Goal: Find contact information: Find contact information

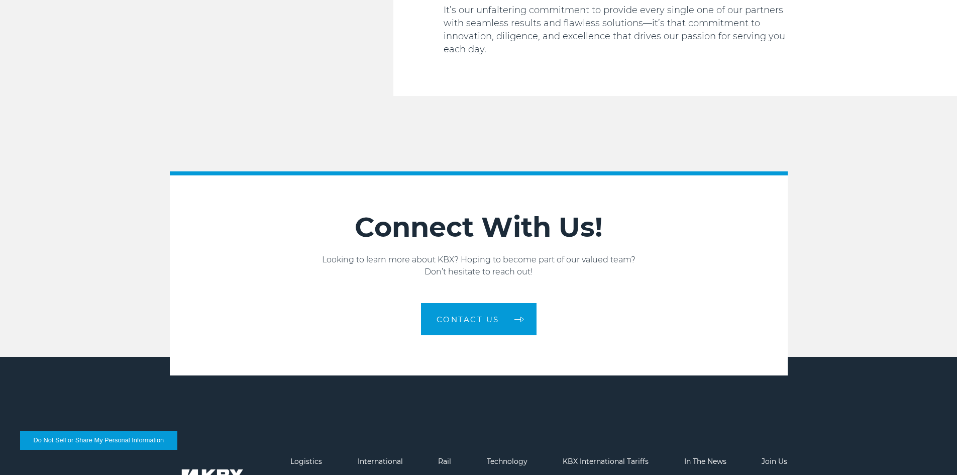
scroll to position [1646, 0]
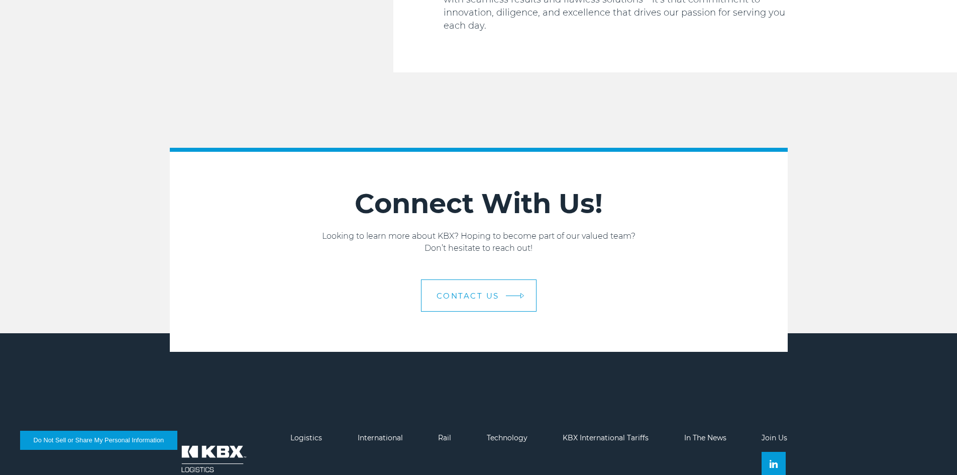
click at [486, 292] on span "Contact us" at bounding box center [468, 296] width 63 height 8
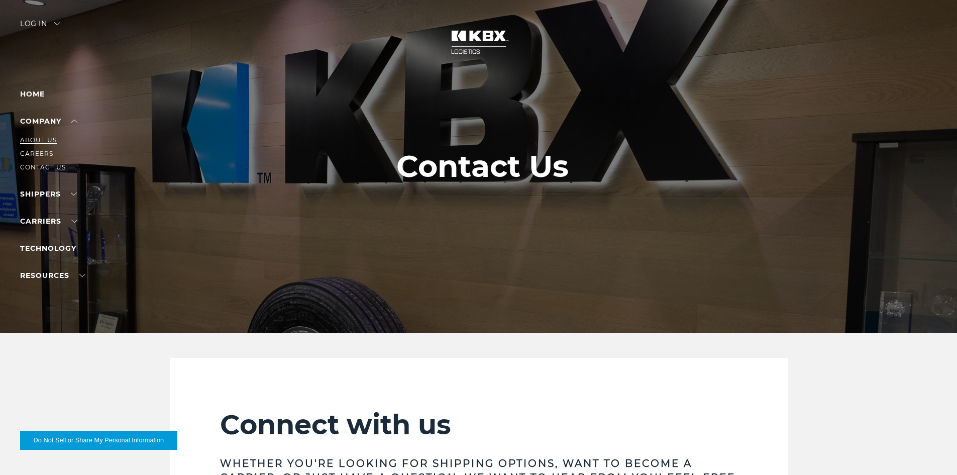
click at [46, 143] on link "About Us" at bounding box center [38, 140] width 37 height 8
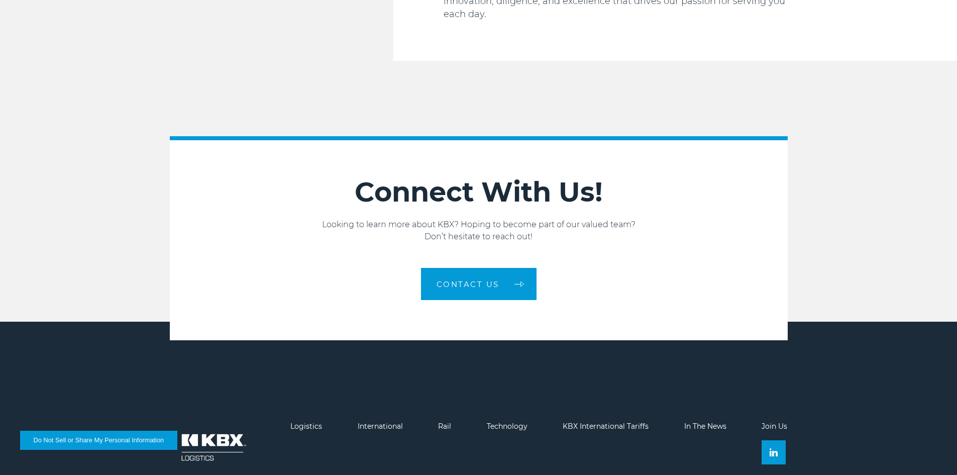
scroll to position [1696, 0]
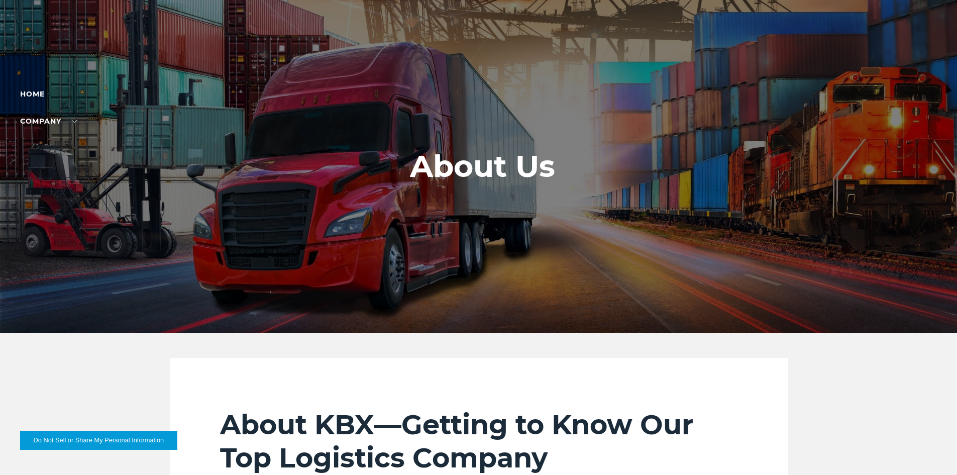
scroll to position [1646, 0]
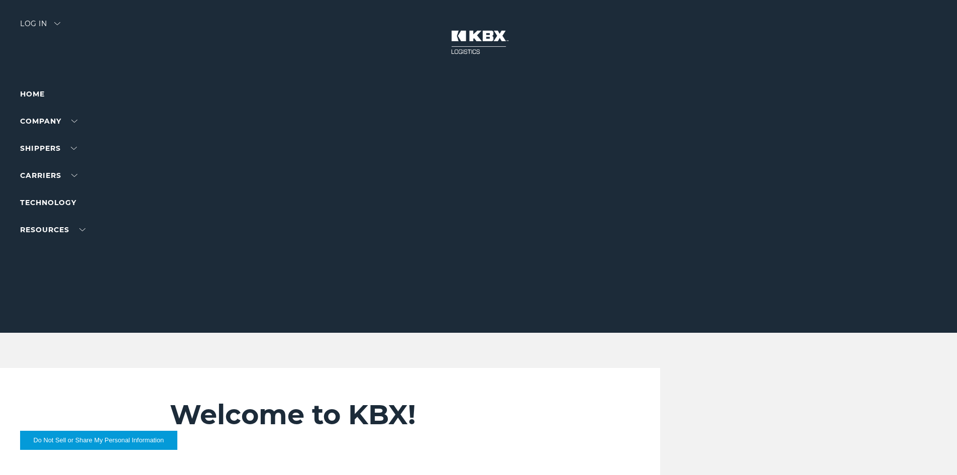
click at [792, 406] on div "Welcome to KBX! Find quick access to what you're looking for here. I am a shipp…" at bounding box center [478, 443] width 633 height 150
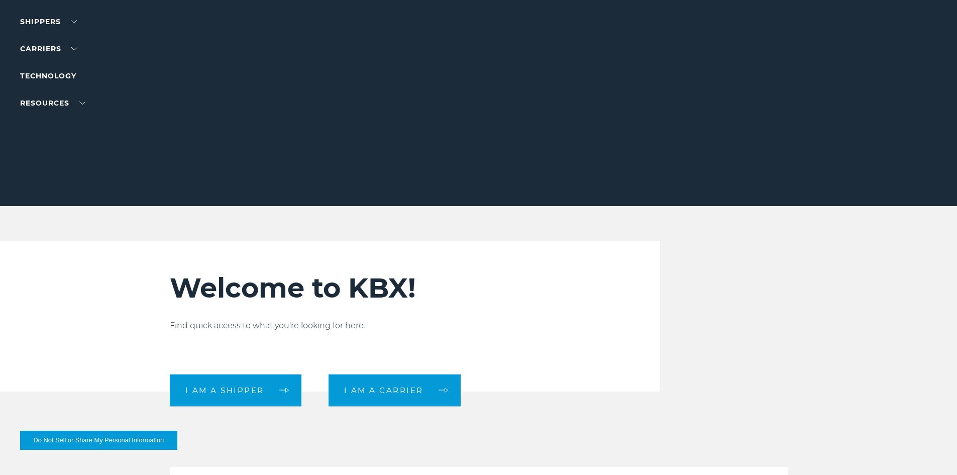
scroll to position [76, 0]
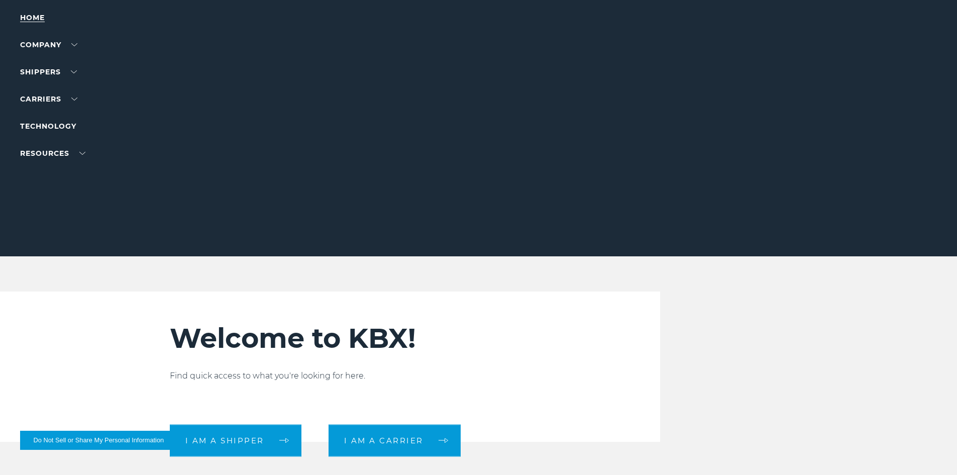
click at [27, 16] on link "Home" at bounding box center [32, 17] width 25 height 9
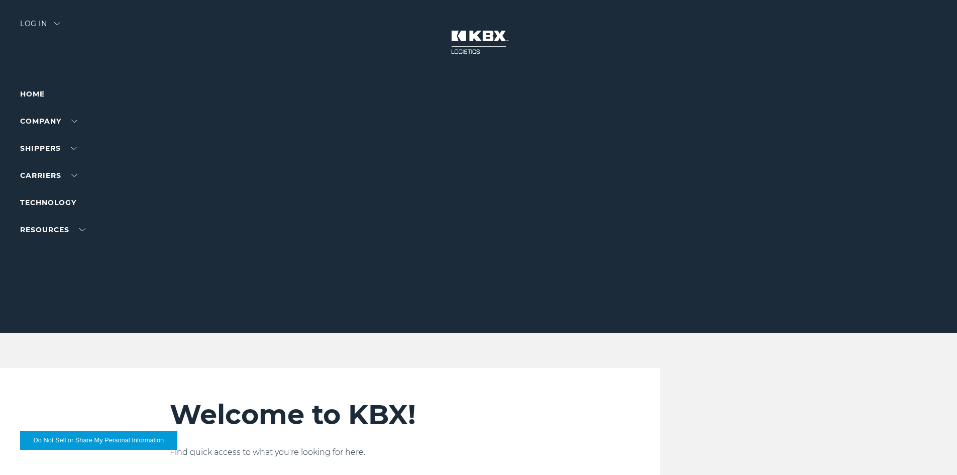
scroll to position [151, 0]
